Goal: Transaction & Acquisition: Subscribe to service/newsletter

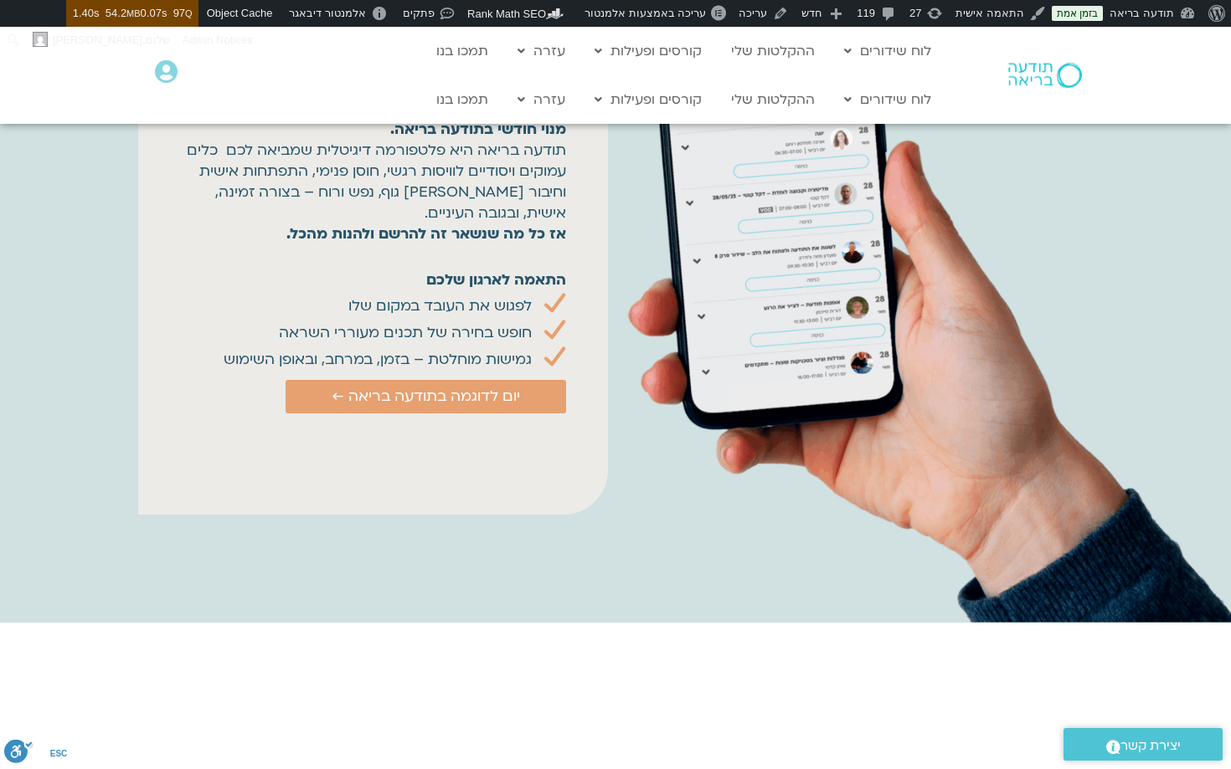
scroll to position [1649, 0]
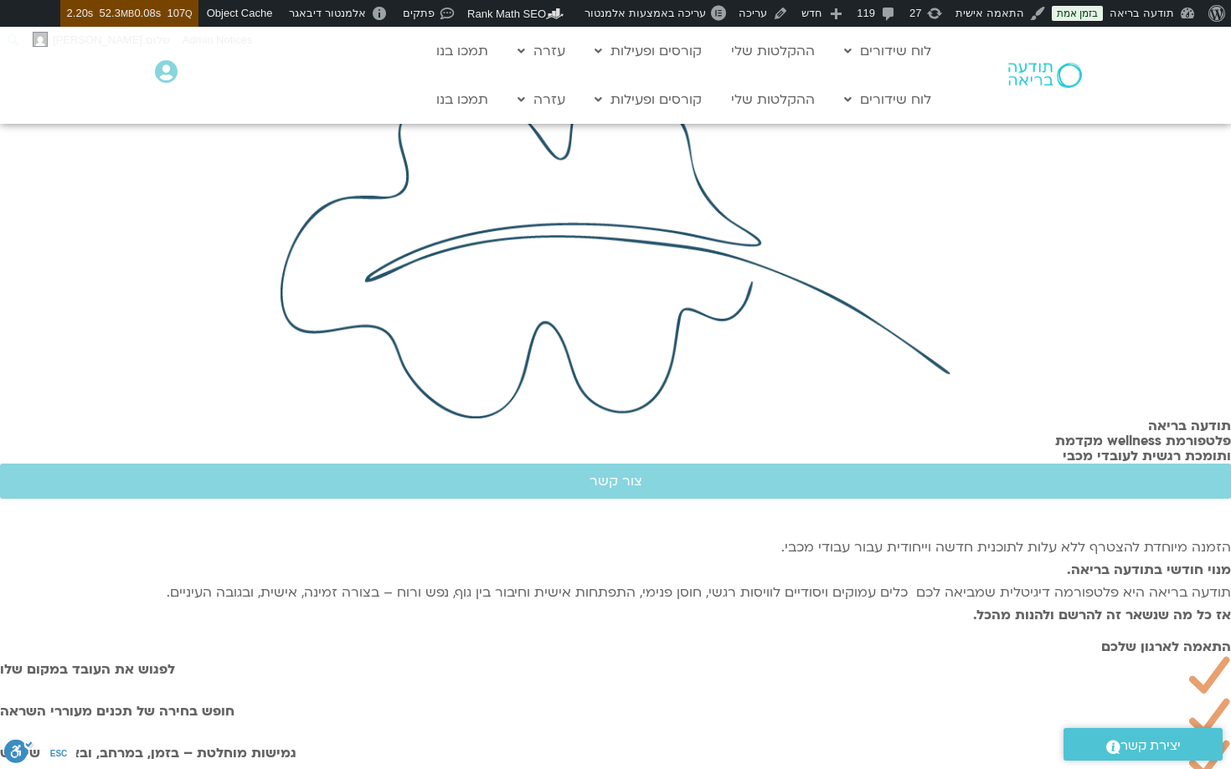
scroll to position [22, 0]
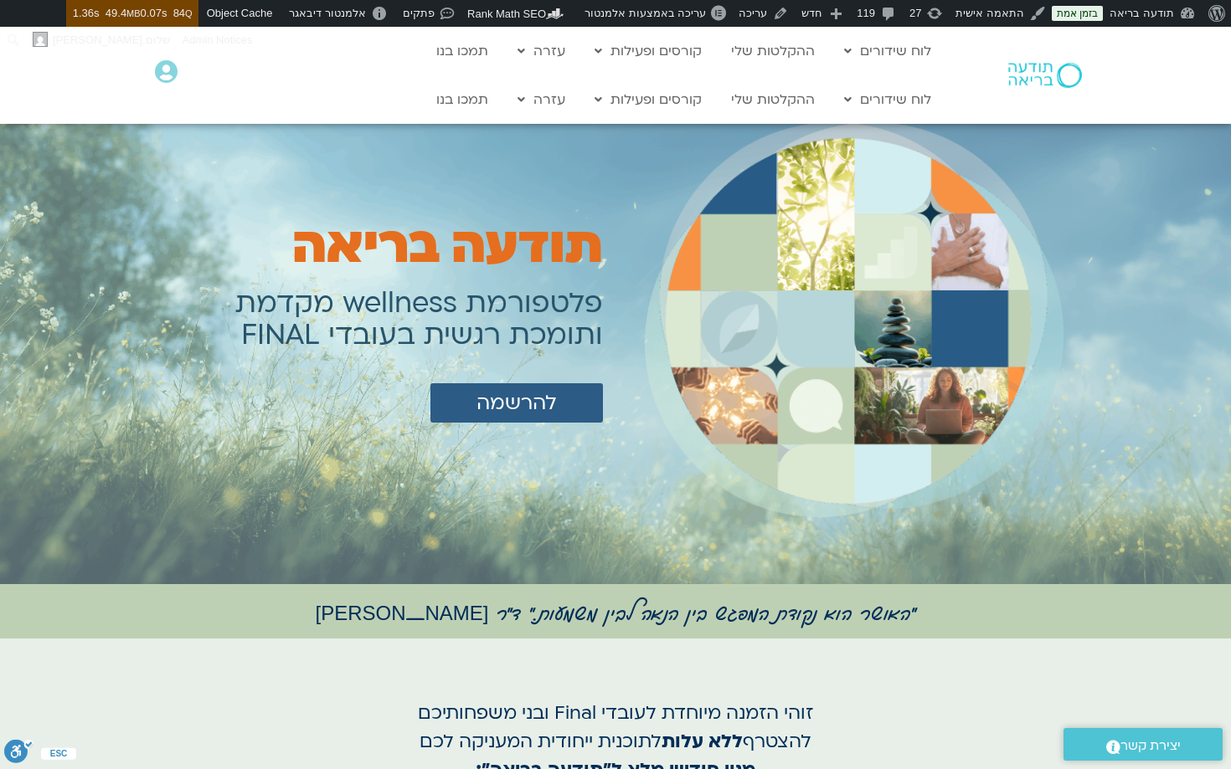
scroll to position [15, 0]
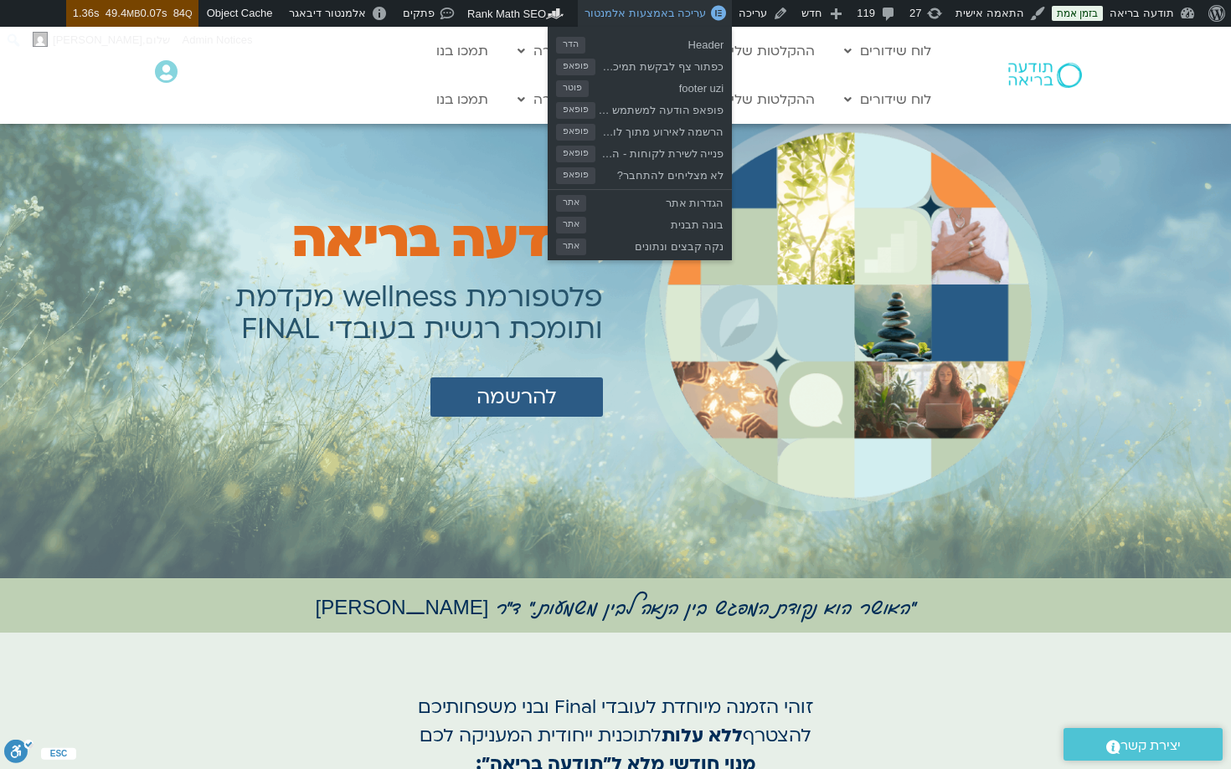
click at [646, 13] on span "עריכה באמצעות אלמנטור" at bounding box center [644, 13] width 121 height 13
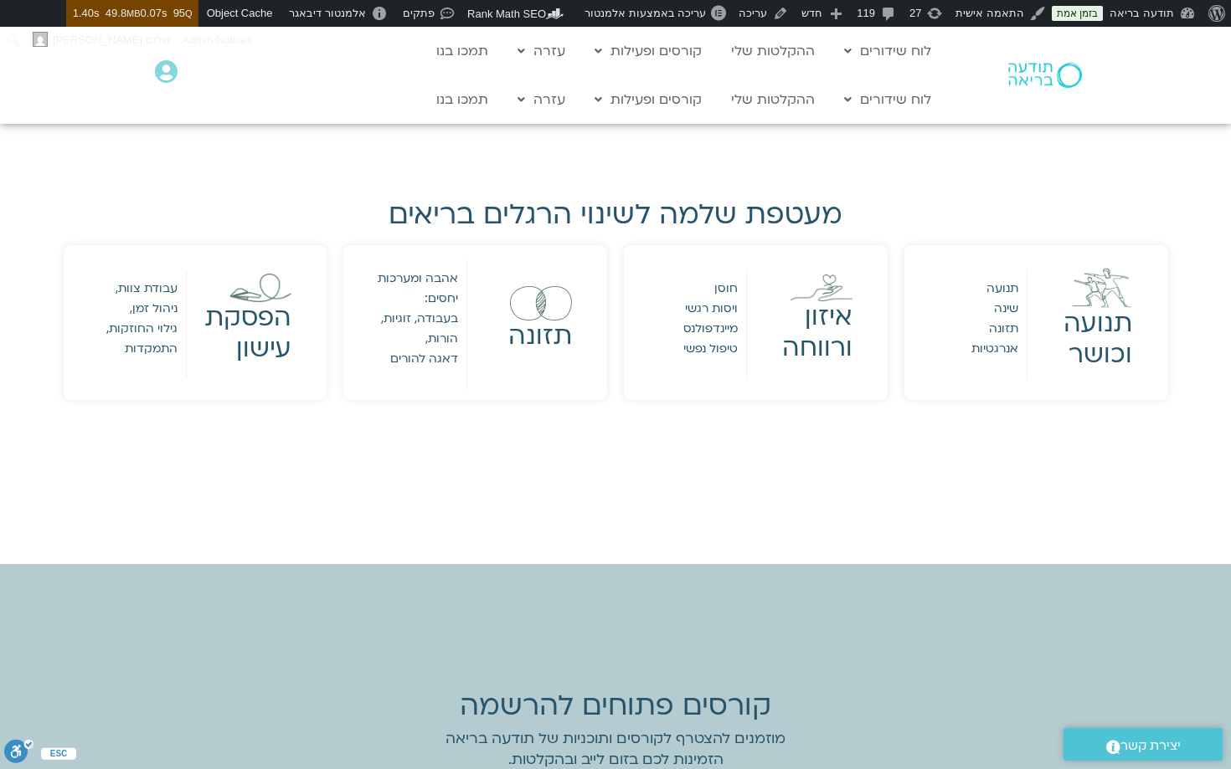
scroll to position [1509, 0]
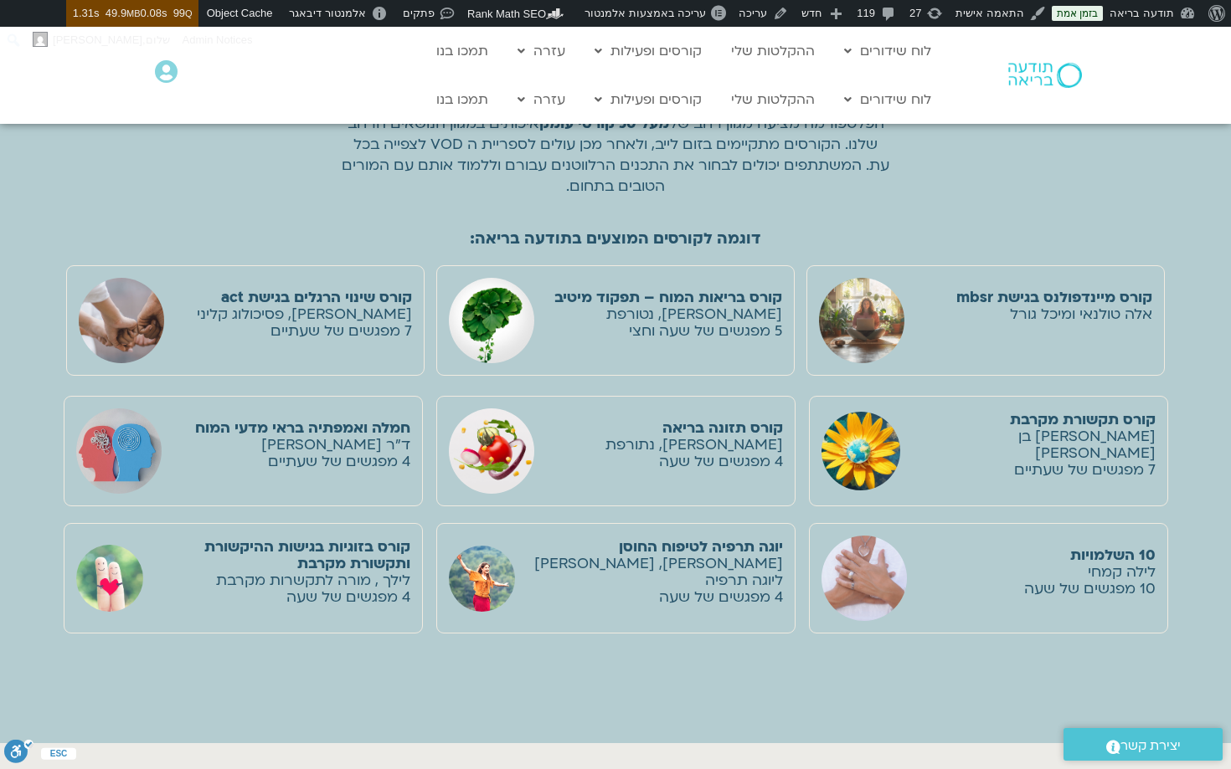
scroll to position [2914, 0]
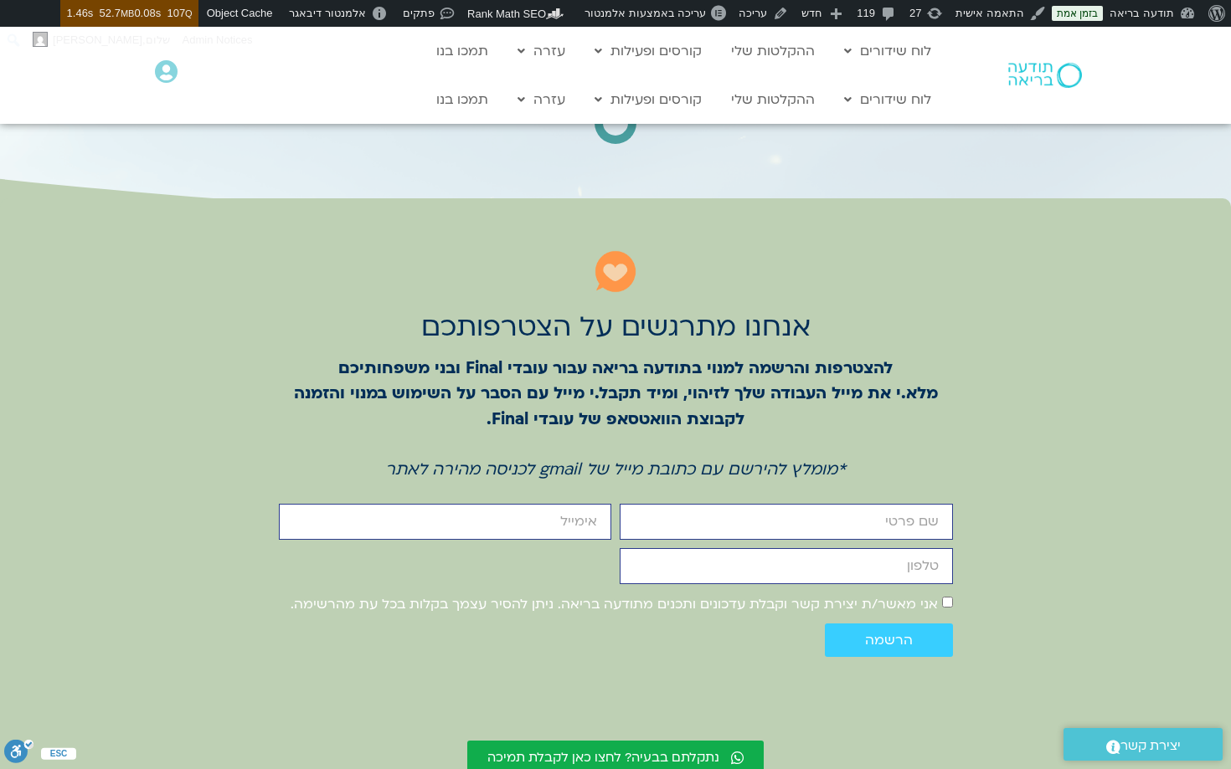
scroll to position [1610, 0]
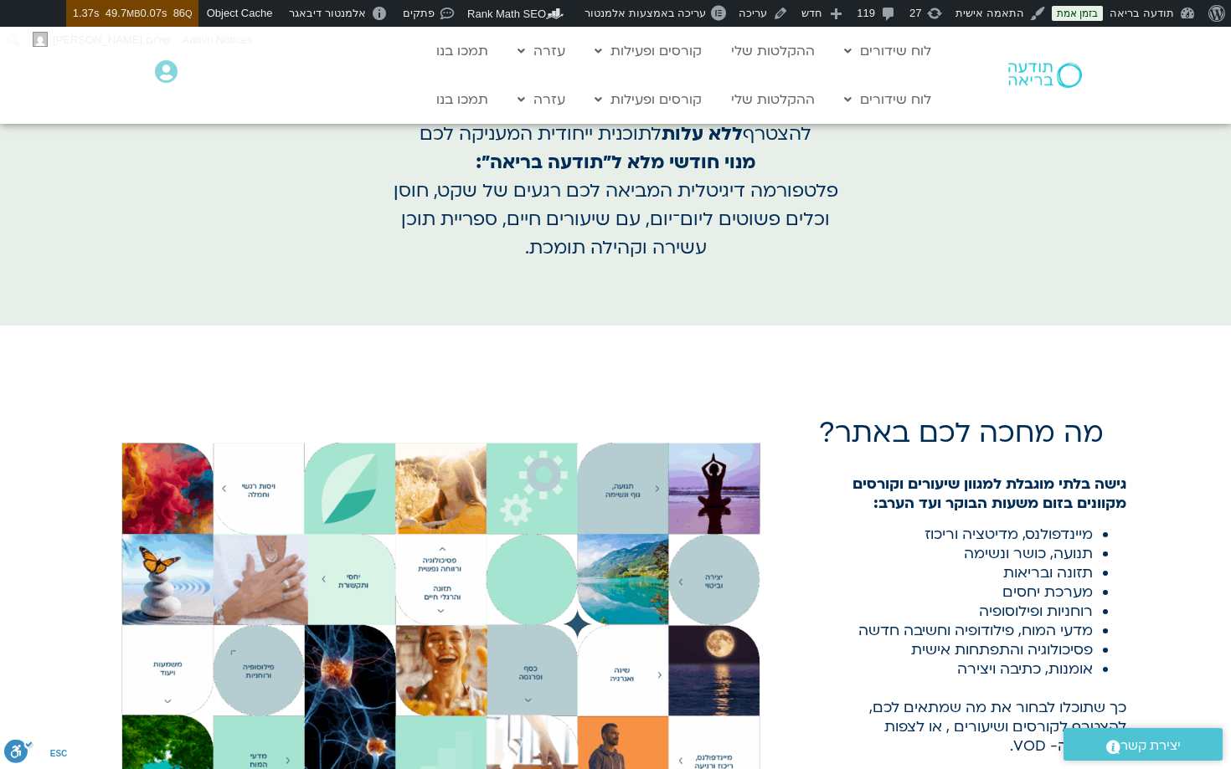
scroll to position [904, 0]
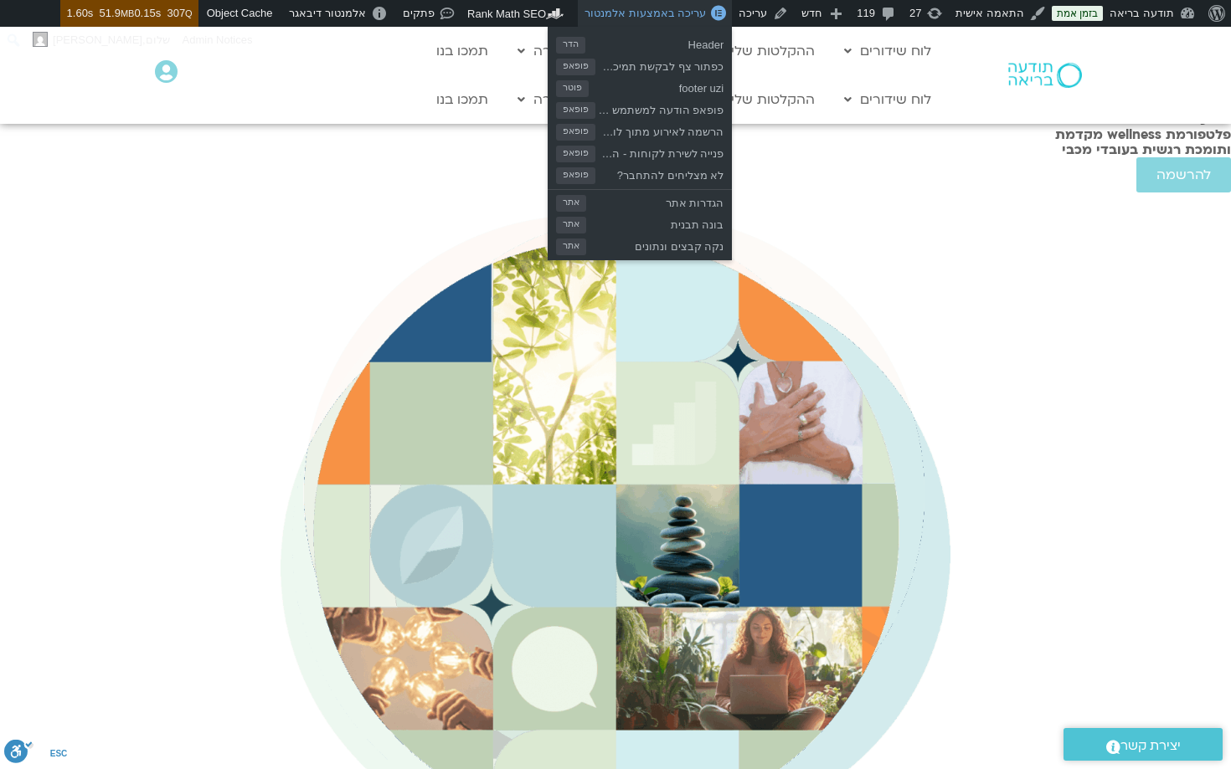
click at [660, 14] on span "עריכה באמצעות אלמנטור" at bounding box center [644, 13] width 121 height 13
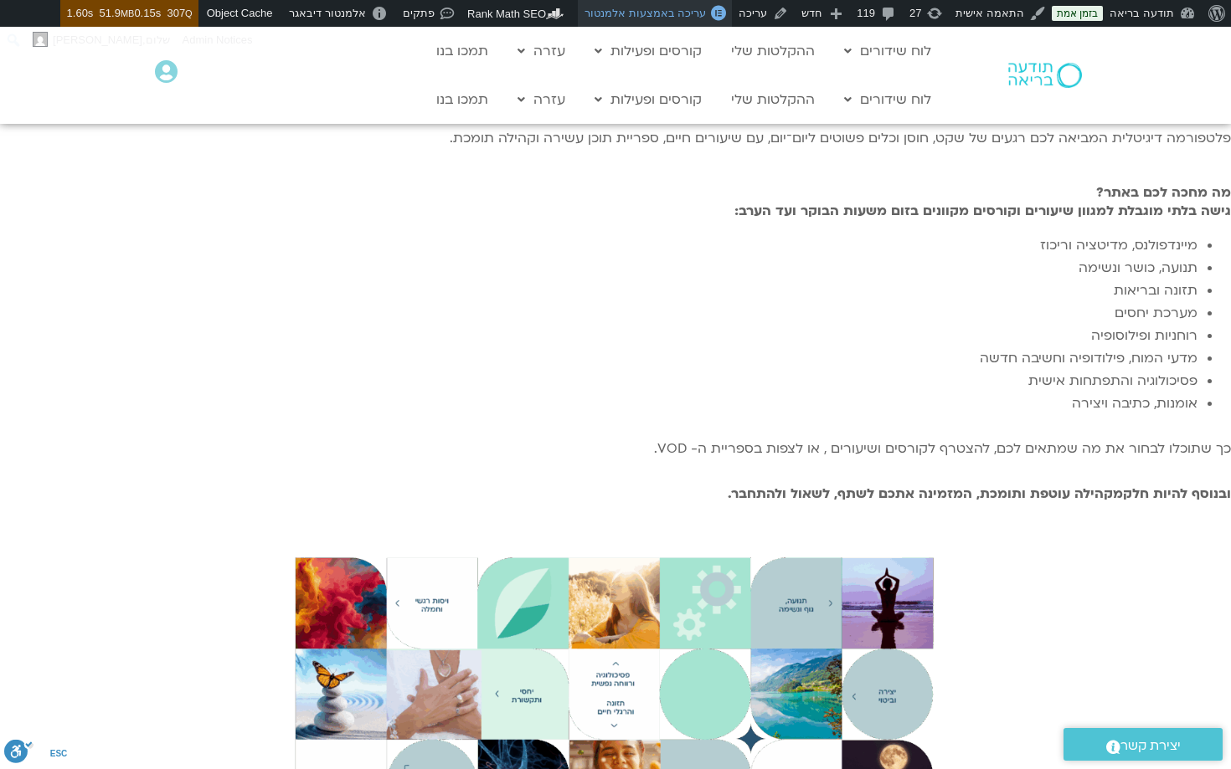
scroll to position [846, 0]
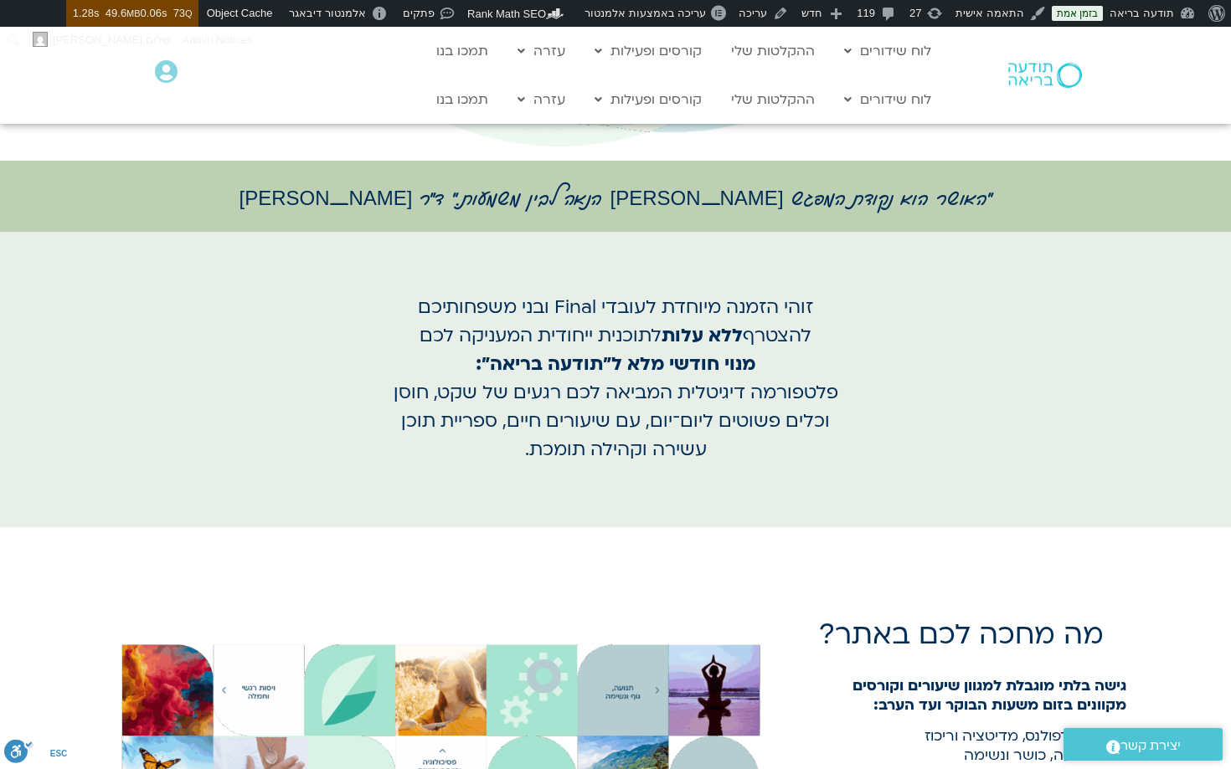
scroll to position [786, 0]
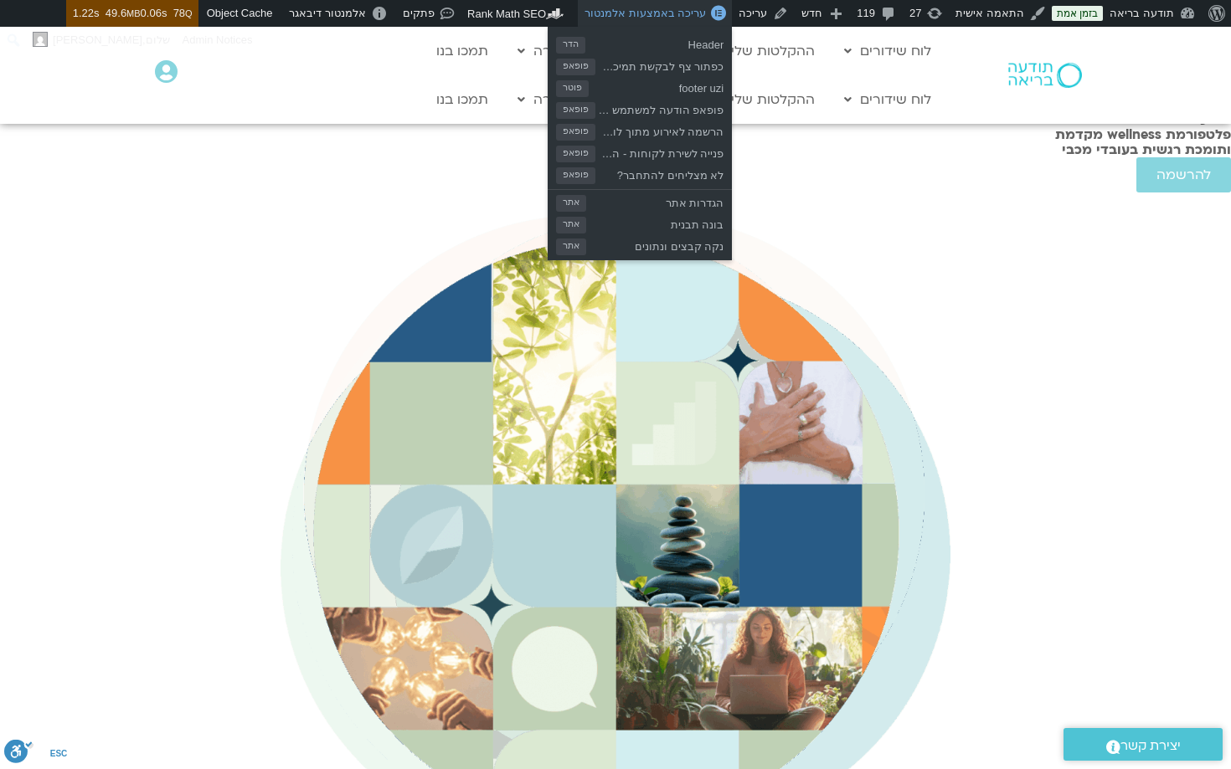
click at [640, 12] on span "עריכה באמצעות אלמנטור" at bounding box center [644, 13] width 121 height 13
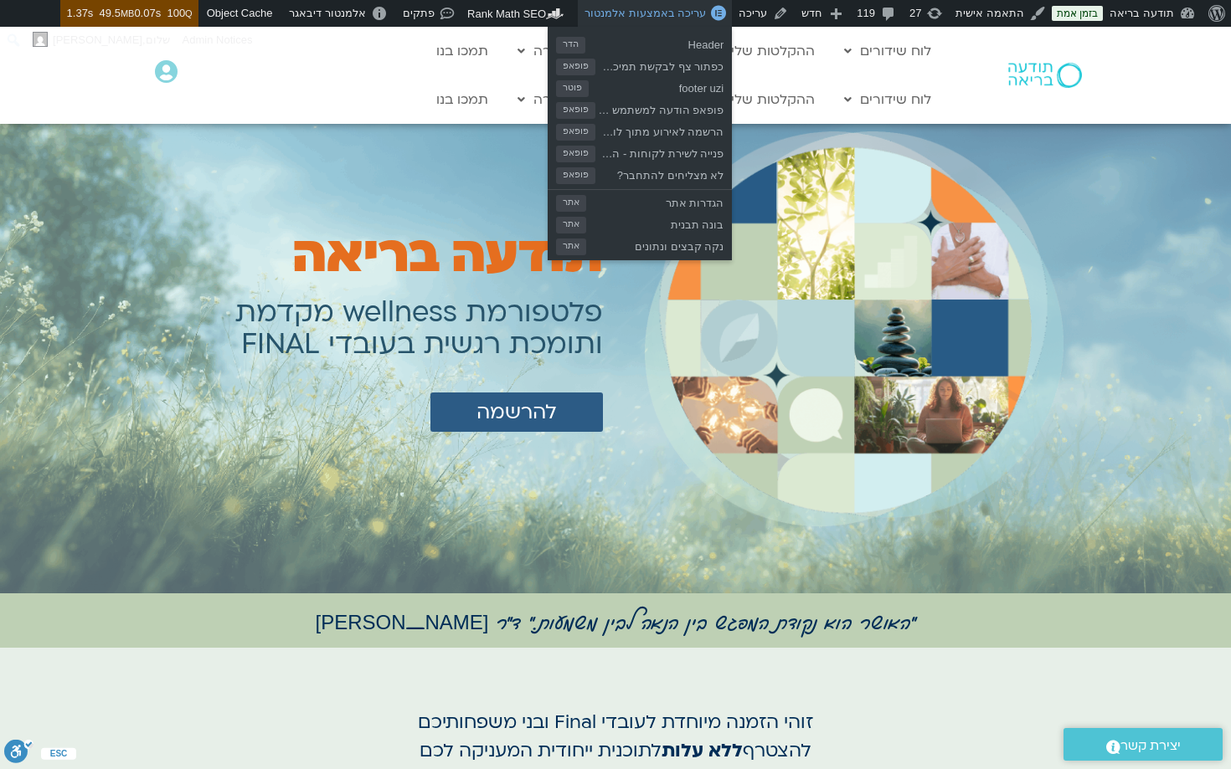
click at [664, 17] on span "עריכה באמצעות אלמנטור" at bounding box center [644, 13] width 121 height 13
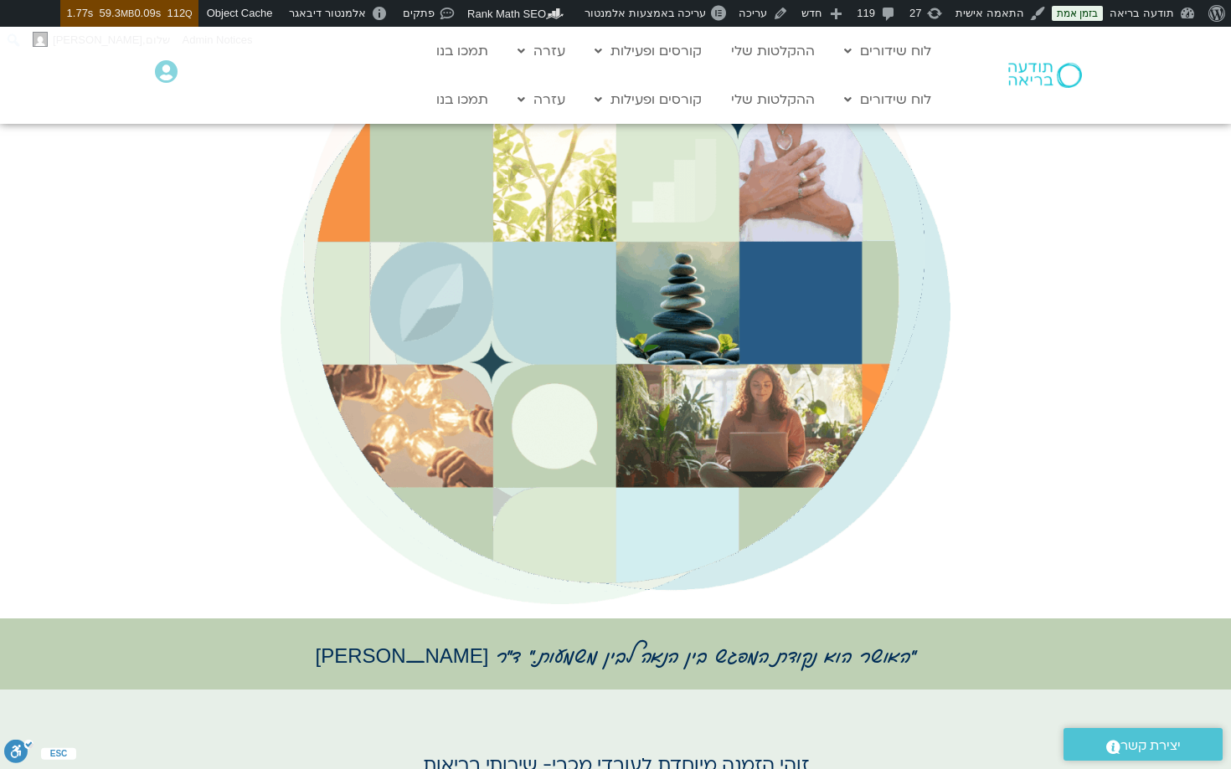
scroll to position [290, 0]
